Goal: Information Seeking & Learning: Learn about a topic

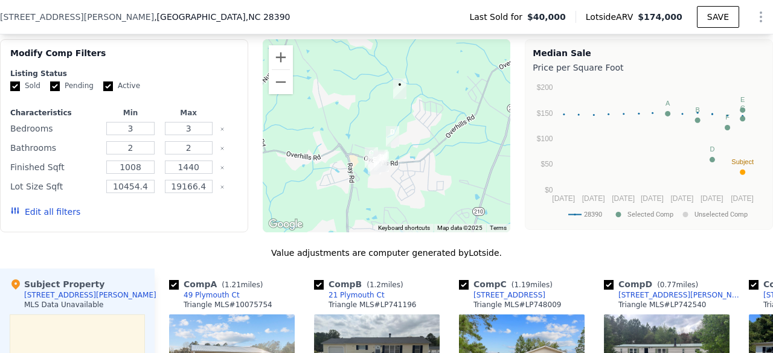
scroll to position [944, 0]
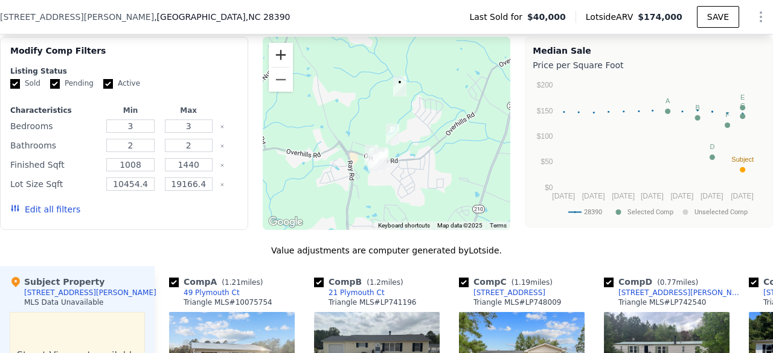
click at [274, 66] on button "Zoom in" at bounding box center [281, 55] width 24 height 24
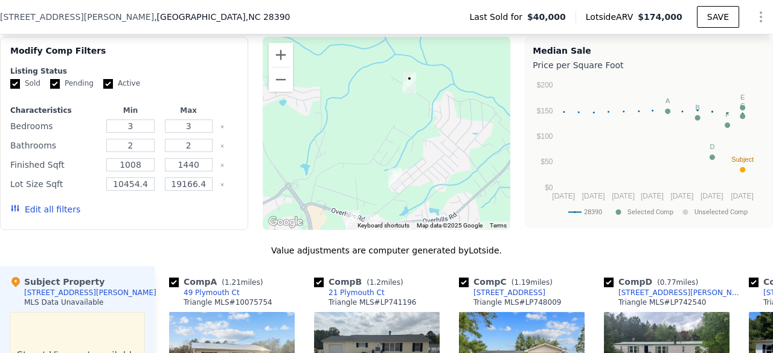
drag, startPoint x: 304, startPoint y: 149, endPoint x: 299, endPoint y: 185, distance: 36.6
click at [299, 185] on div at bounding box center [387, 133] width 248 height 193
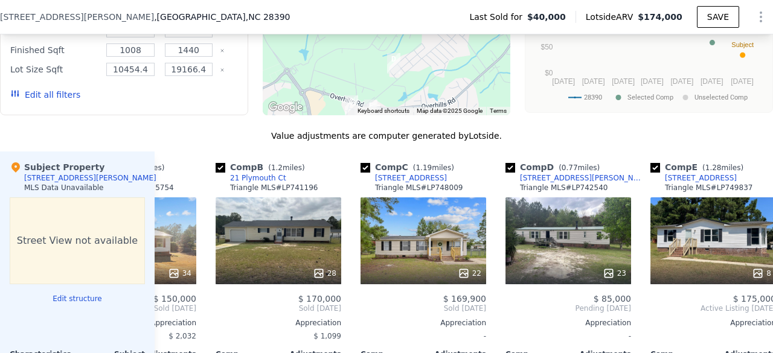
scroll to position [0, 99]
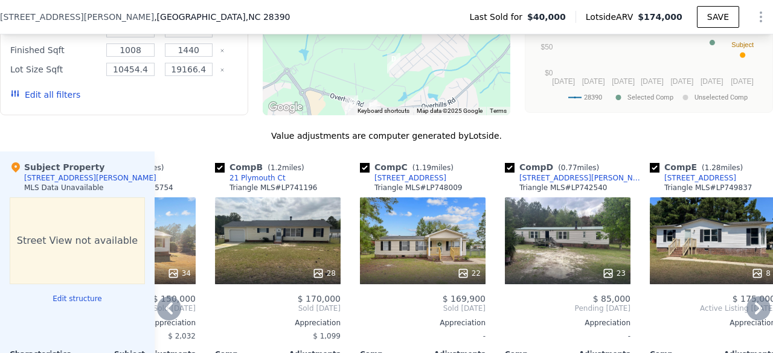
click at [536, 304] on div "$ 85,000" at bounding box center [568, 299] width 126 height 10
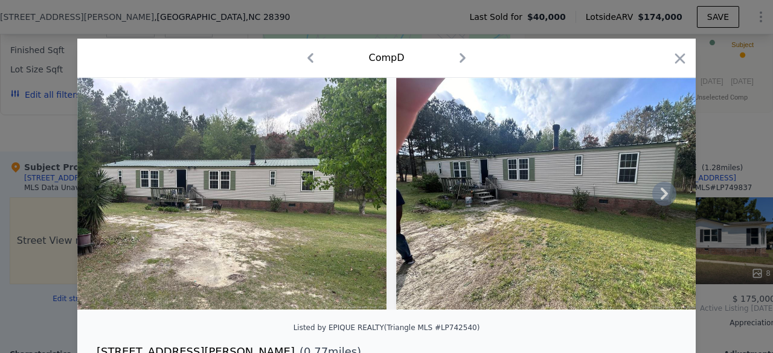
click at [662, 206] on icon at bounding box center [664, 194] width 24 height 24
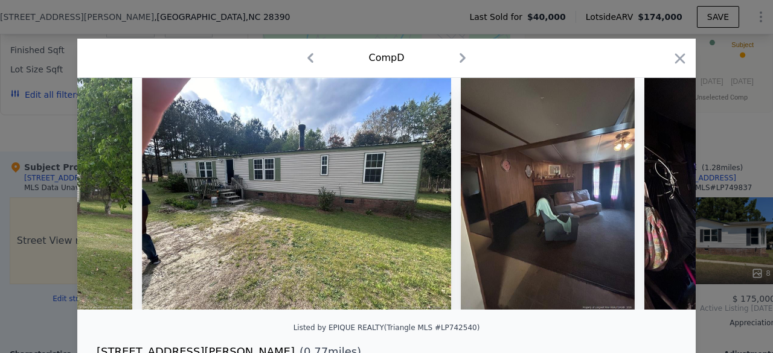
scroll to position [0, 290]
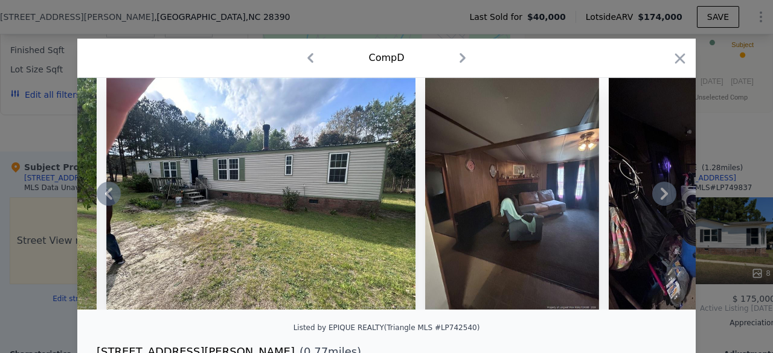
click at [662, 186] on img at bounding box center [696, 194] width 174 height 232
click at [655, 197] on icon at bounding box center [664, 194] width 24 height 24
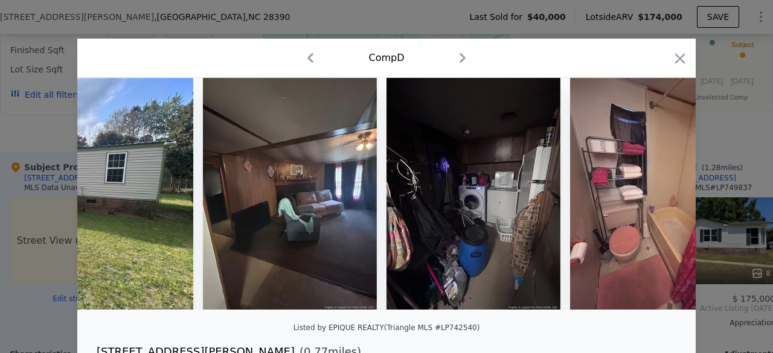
click at [655, 197] on img at bounding box center [657, 194] width 174 height 232
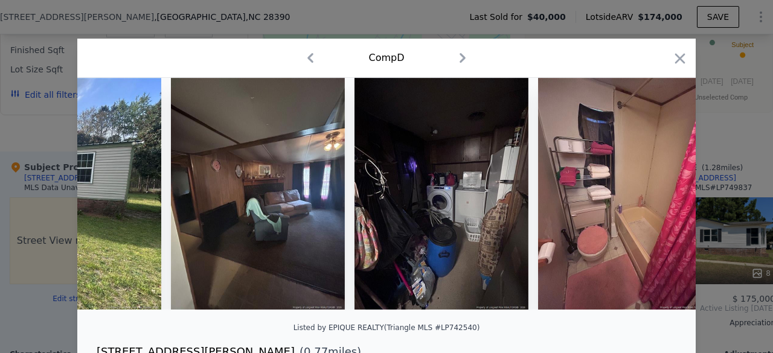
scroll to position [0, 580]
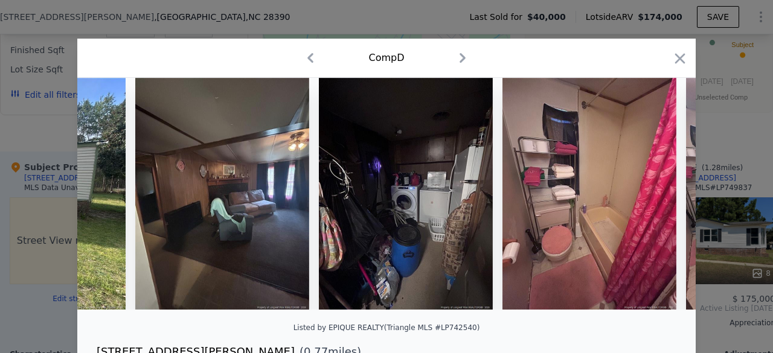
click at [655, 197] on img at bounding box center [589, 194] width 174 height 232
click at [675, 53] on icon "button" at bounding box center [680, 58] width 17 height 17
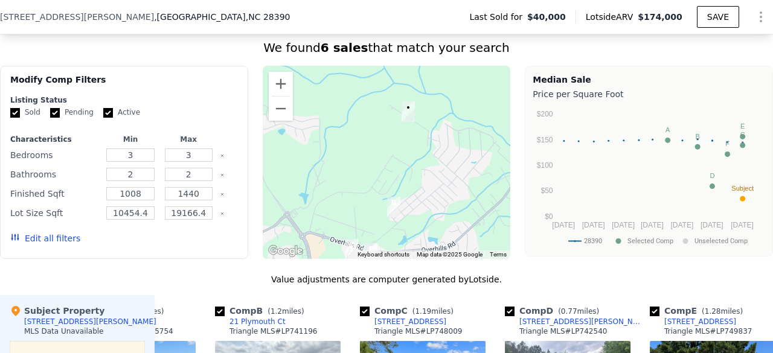
scroll to position [914, 0]
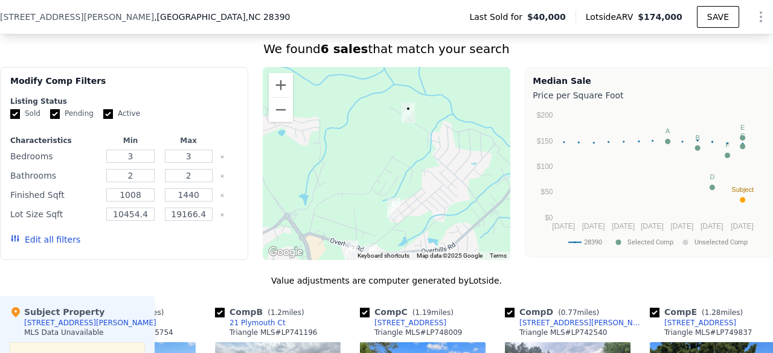
click at [454, 112] on div at bounding box center [387, 163] width 248 height 193
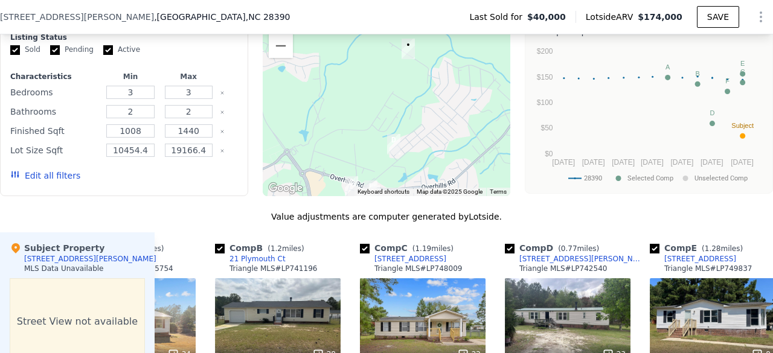
scroll to position [984, 0]
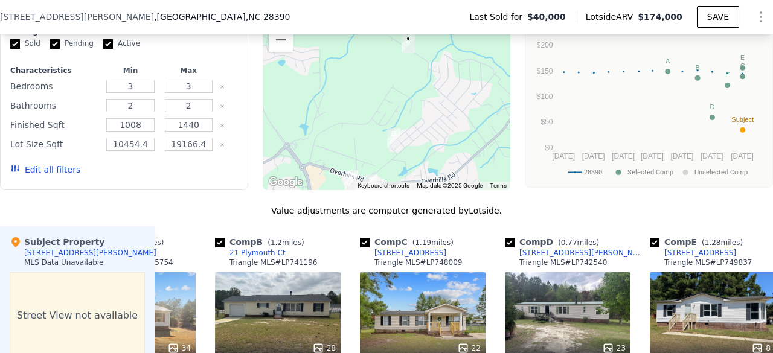
click at [389, 152] on img "150 W Everett St" at bounding box center [393, 138] width 23 height 30
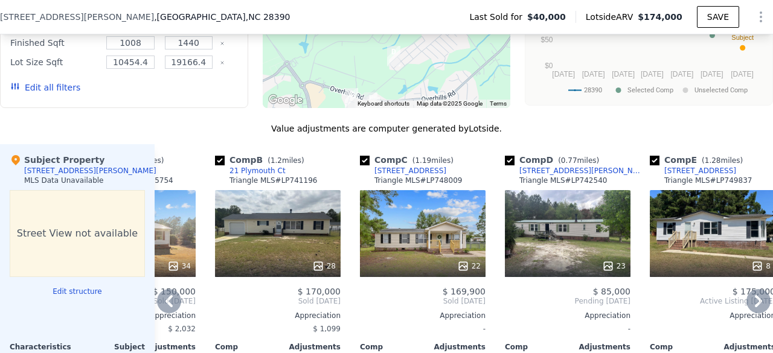
scroll to position [1069, 0]
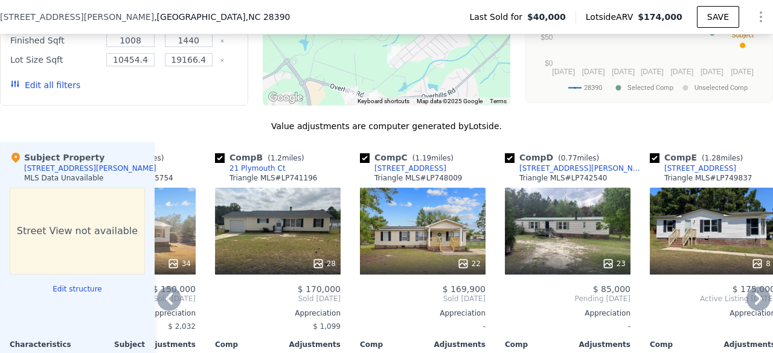
click at [547, 263] on div at bounding box center [568, 264] width 126 height 22
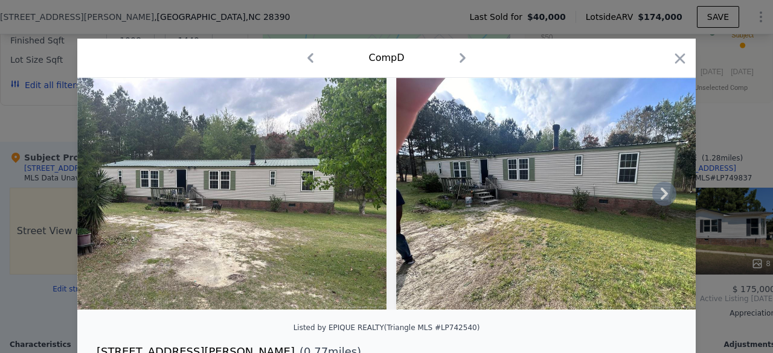
click at [661, 195] on icon at bounding box center [664, 194] width 7 height 12
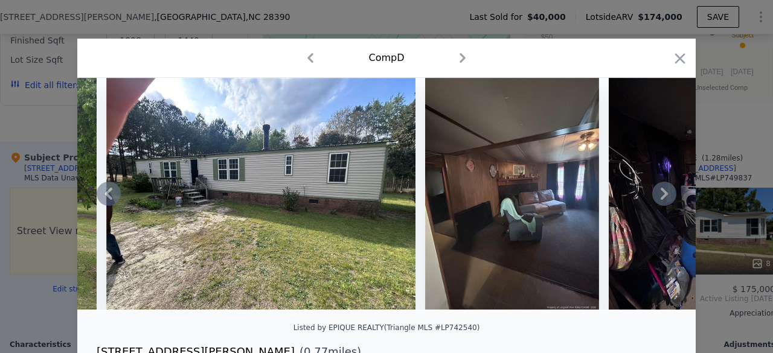
click at [661, 195] on icon at bounding box center [664, 194] width 7 height 12
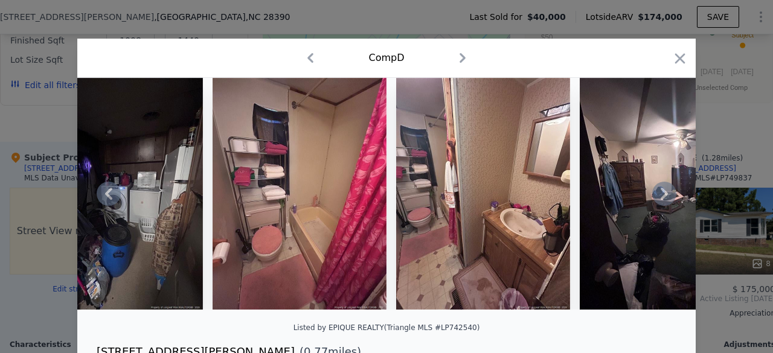
click at [661, 195] on icon at bounding box center [664, 194] width 7 height 12
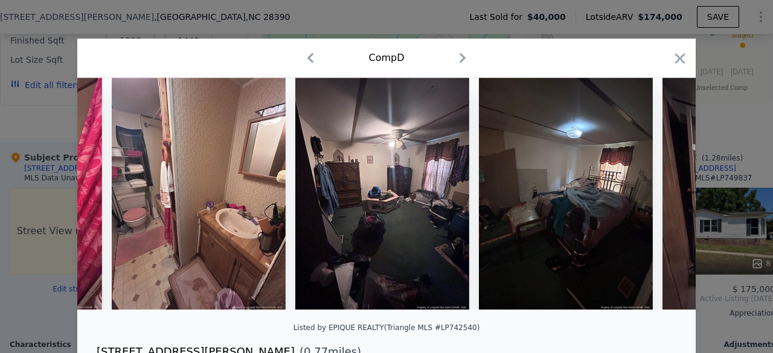
scroll to position [0, 1159]
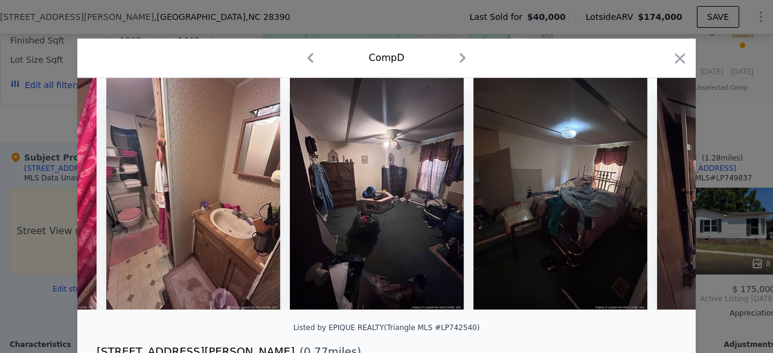
click at [658, 195] on img at bounding box center [744, 194] width 174 height 232
click at [675, 65] on icon "button" at bounding box center [680, 58] width 17 height 17
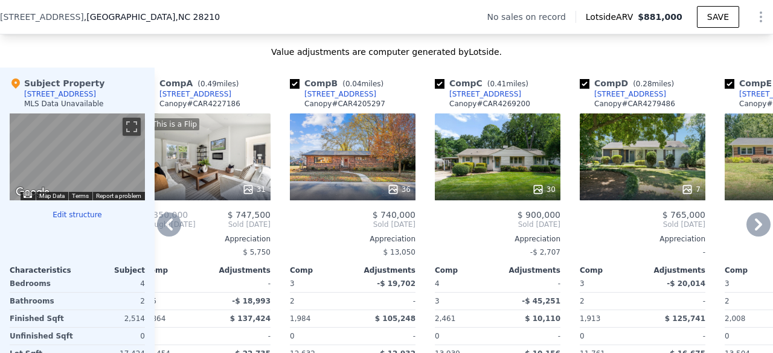
scroll to position [1140, 0]
